Goal: Communication & Community: Answer question/provide support

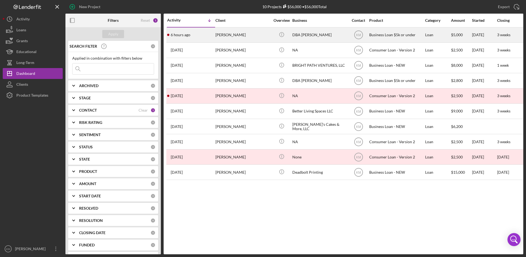
click at [223, 34] on div "[PERSON_NAME]" at bounding box center [242, 35] width 55 height 14
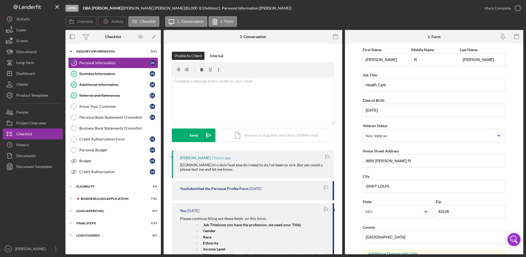
scroll to position [55, 0]
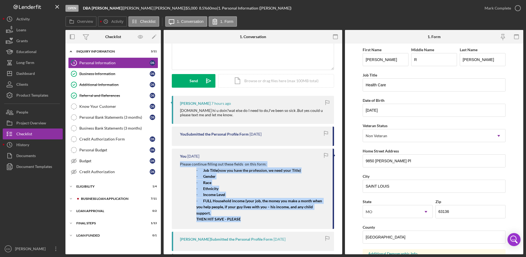
drag, startPoint x: 241, startPoint y: 220, endPoint x: 177, endPoint y: 164, distance: 85.1
click at [177, 164] on div "You [DATE] Please continue filling out these fields on this form: - Job Title (…" at bounding box center [253, 189] width 162 height 80
copy div "Please continue filling out these fields on this form: - Job Title (now you hav…"
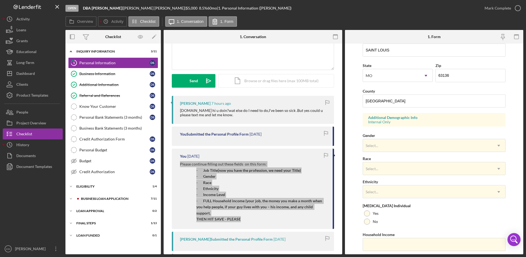
scroll to position [153, 0]
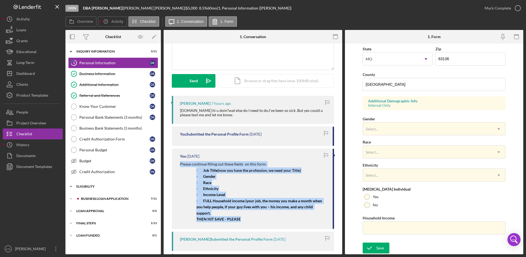
click at [70, 187] on polyline at bounding box center [71, 186] width 2 height 1
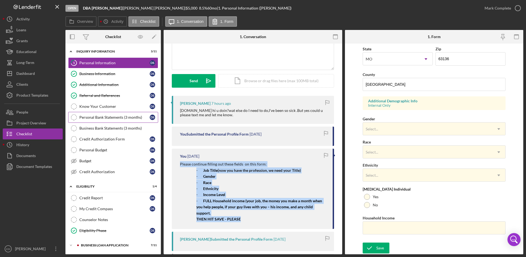
click at [107, 119] on div "Personal Bank Statements (3 months)" at bounding box center [114, 117] width 70 height 4
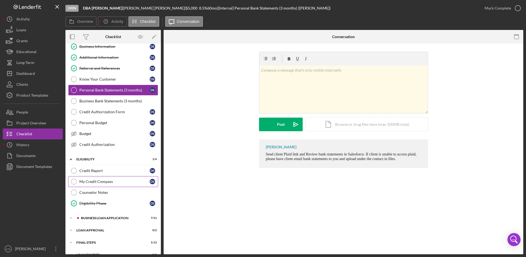
scroll to position [36, 0]
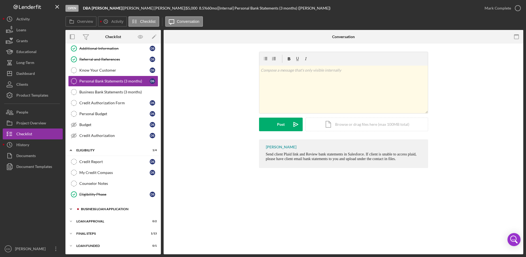
click at [70, 209] on icon "Icon/Expander" at bounding box center [70, 209] width 11 height 11
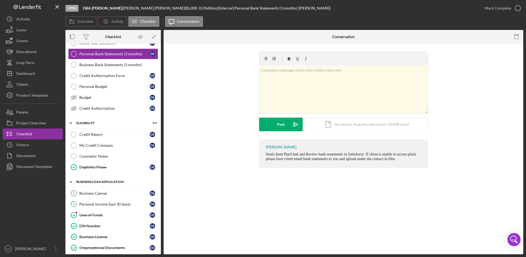
scroll to position [118, 0]
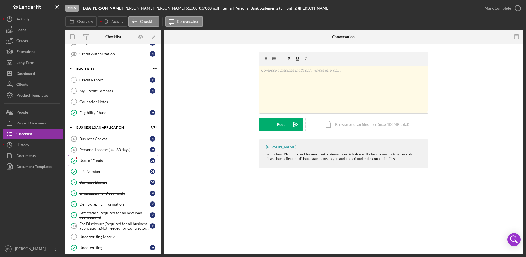
click at [111, 160] on div "Uses of Funds" at bounding box center [114, 161] width 70 height 4
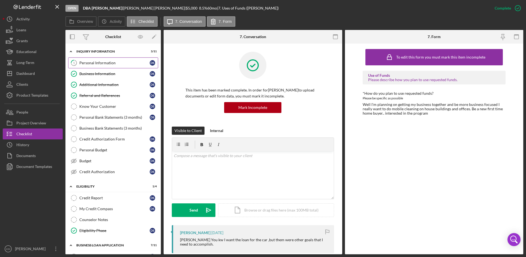
click at [98, 63] on div "Personal Information" at bounding box center [114, 63] width 70 height 4
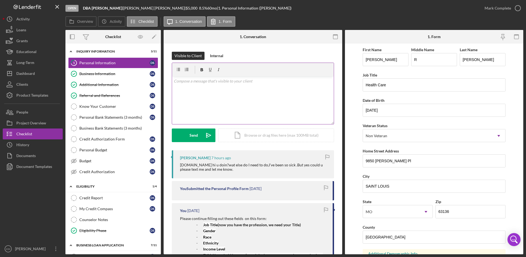
click at [192, 89] on div "v Color teal Color pink Remove color Add row above Add row below Add column bef…" at bounding box center [253, 101] width 162 height 48
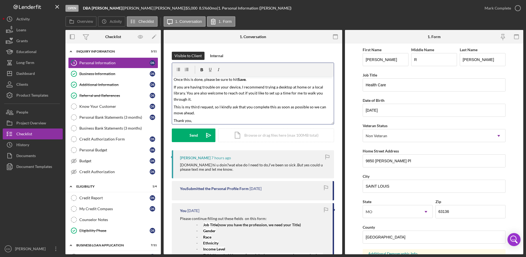
click at [198, 99] on p "If you are having trouble on your device, I recommend trying a desktop at home …" at bounding box center [253, 93] width 158 height 18
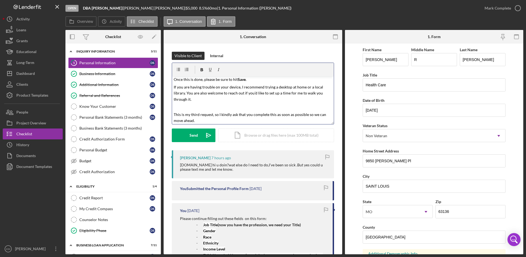
scroll to position [36, 0]
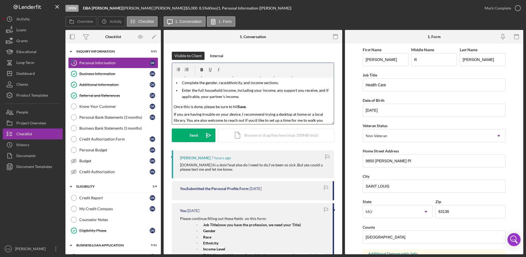
click at [248, 106] on p "Once this is done, please be sure to hit Save ." at bounding box center [253, 107] width 158 height 6
click at [241, 96] on p "Enter the full household income, including your income, any support you receive…" at bounding box center [257, 93] width 150 height 12
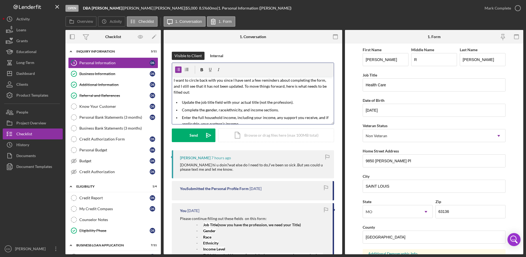
scroll to position [0, 0]
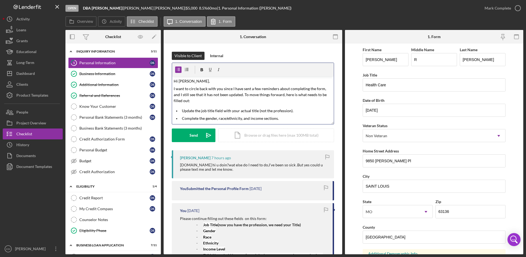
click at [199, 82] on p "Hi [PERSON_NAME]," at bounding box center [253, 81] width 158 height 6
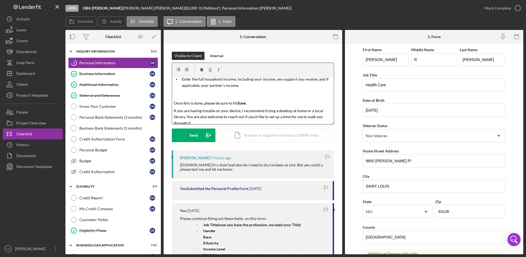
scroll to position [87, 0]
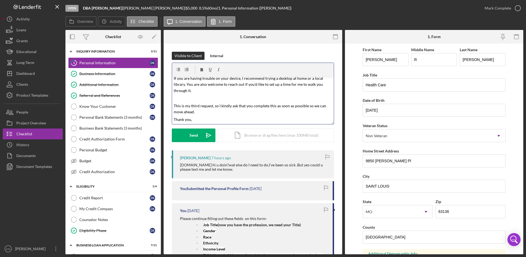
click at [196, 110] on p "This is my third request, so I kindly ask that you complete this as soon as pos…" at bounding box center [253, 109] width 158 height 12
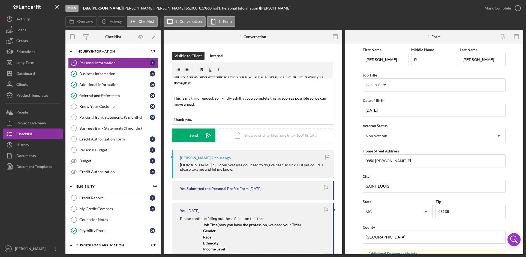
click at [200, 119] on p "Thank you," at bounding box center [253, 120] width 158 height 6
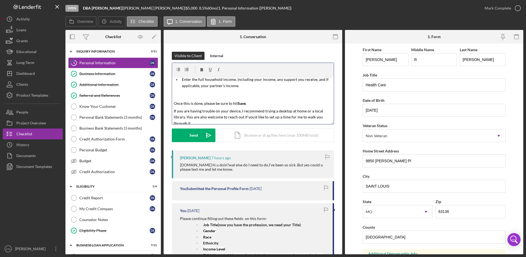
scroll to position [0, 0]
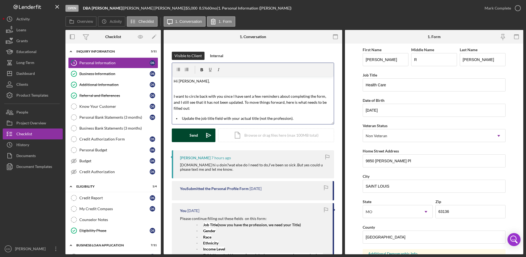
click at [210, 133] on icon "Icon/icon-invite-send" at bounding box center [209, 136] width 14 height 14
